Goal: Task Accomplishment & Management: Manage account settings

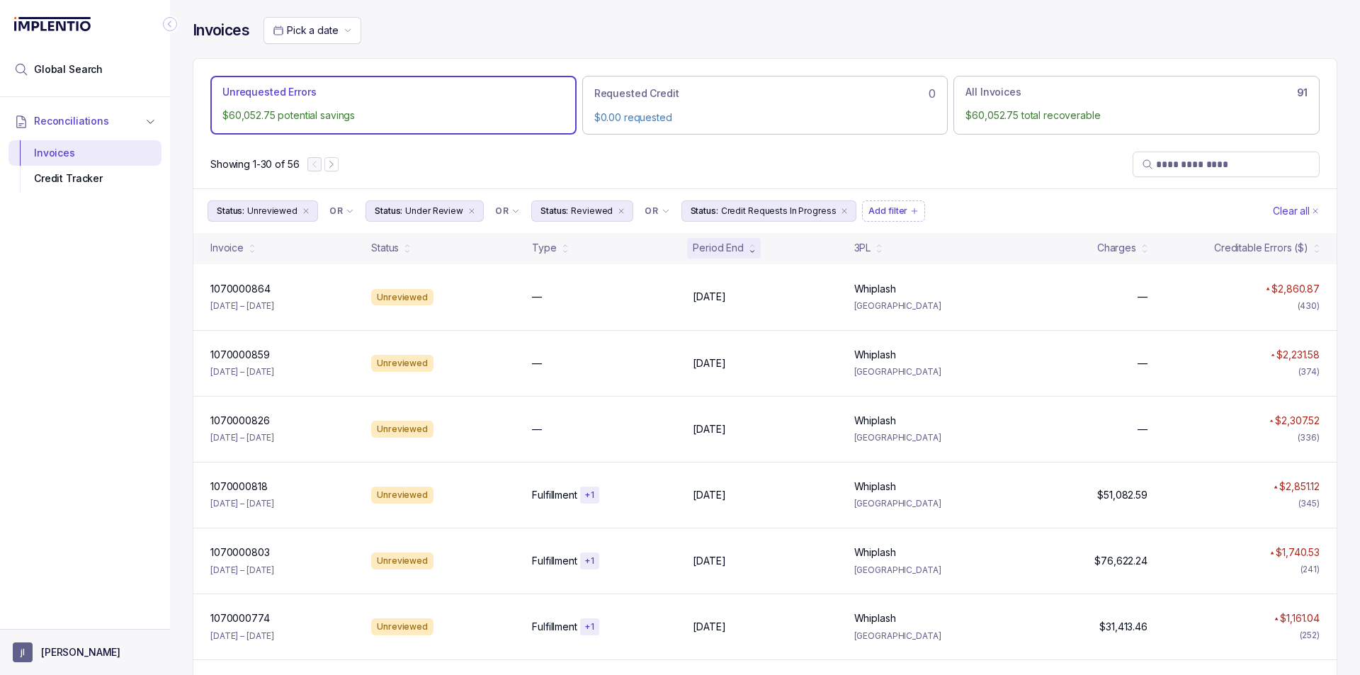
click at [100, 639] on aside "[PERSON_NAME]" at bounding box center [85, 652] width 170 height 46
click at [44, 637] on aside "[PERSON_NAME]" at bounding box center [85, 652] width 170 height 46
click at [52, 641] on aside "[PERSON_NAME]" at bounding box center [85, 652] width 170 height 46
click at [66, 643] on aside "[PERSON_NAME]" at bounding box center [85, 652] width 170 height 46
click at [69, 647] on p "[PERSON_NAME]" at bounding box center [80, 653] width 79 height 14
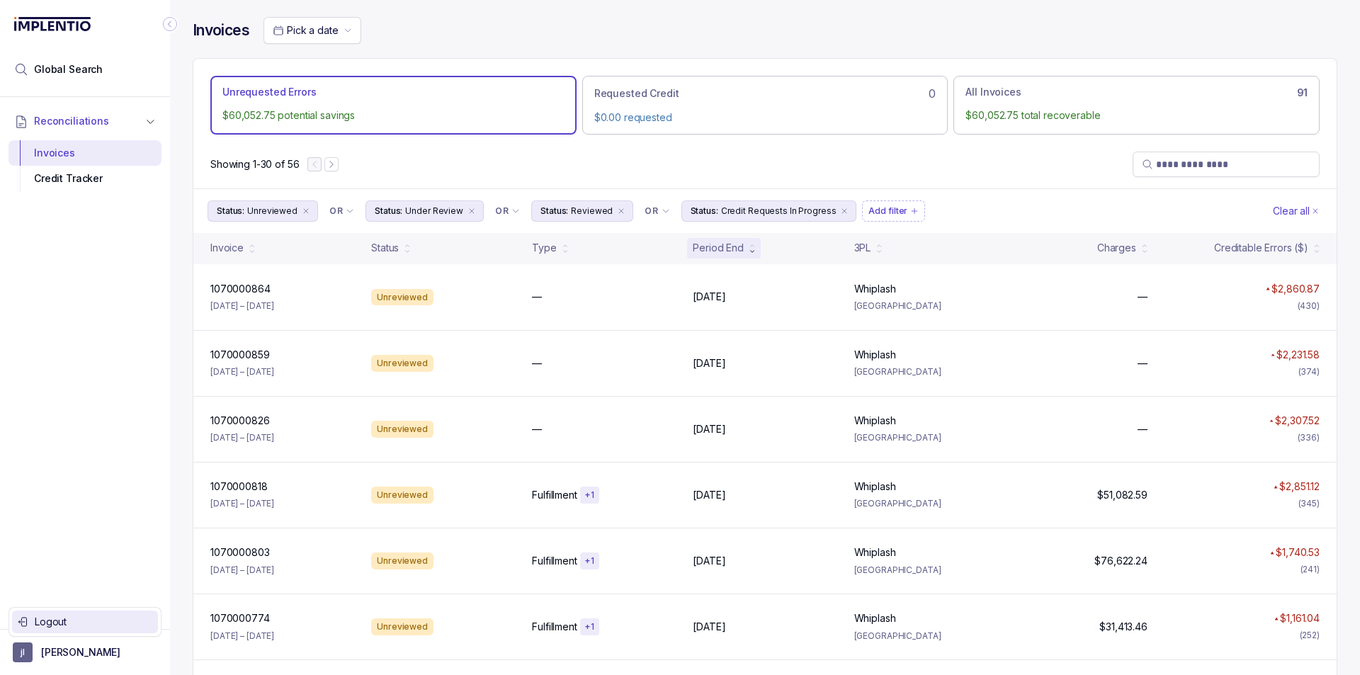
click at [74, 624] on p "Logout" at bounding box center [94, 622] width 118 height 14
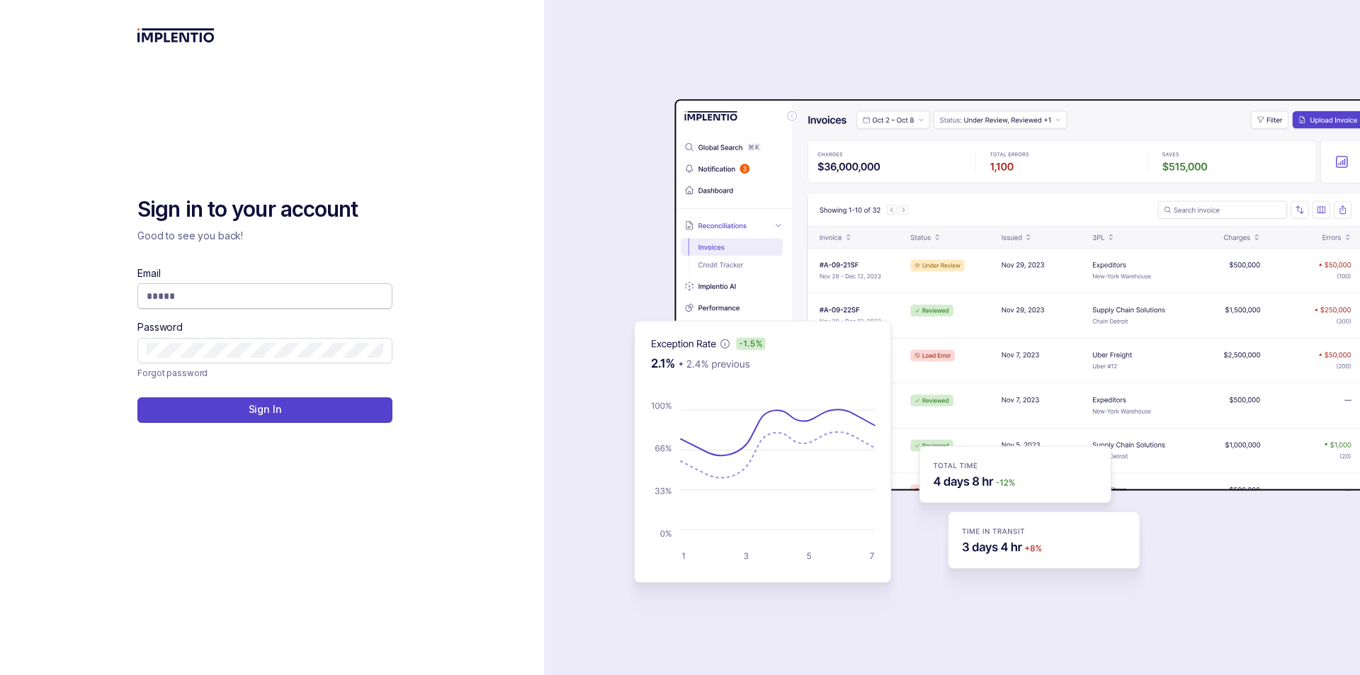
click at [161, 297] on input "Email" at bounding box center [265, 296] width 237 height 14
click at [257, 293] on input "*" at bounding box center [260, 296] width 226 height 14
type input "**********"
